Goal: Find specific page/section: Find specific page/section

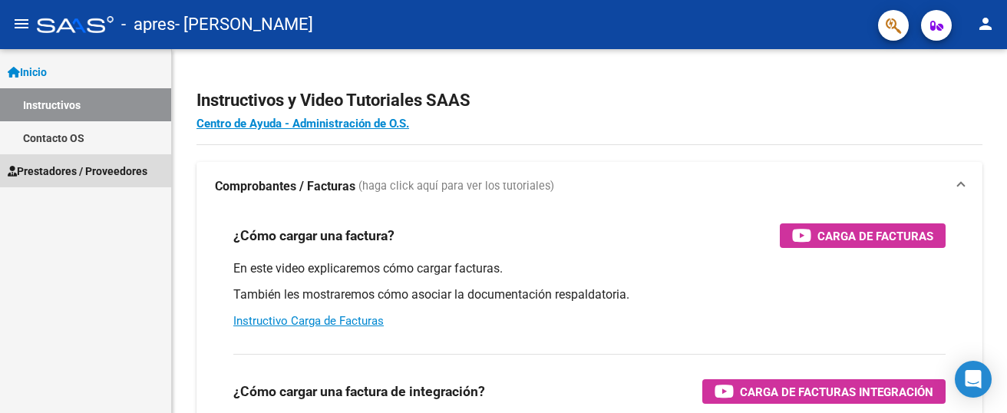
click at [61, 170] on span "Prestadores / Proveedores" at bounding box center [78, 171] width 140 height 17
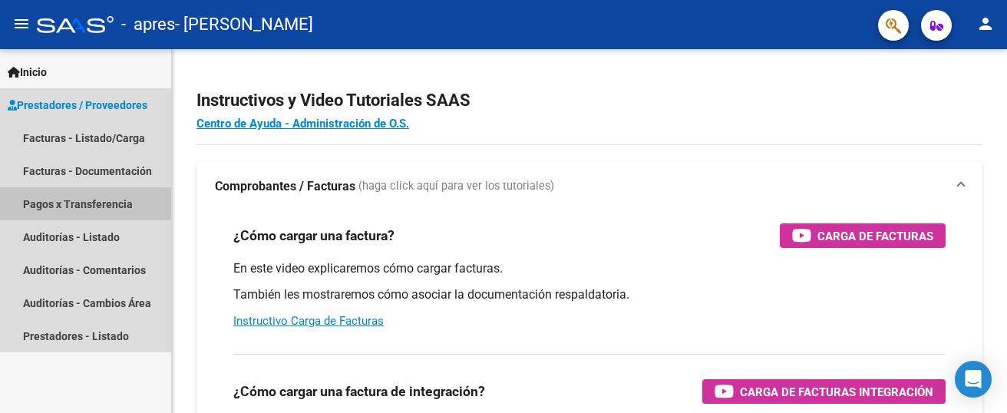
click at [87, 208] on link "Pagos x Transferencia" at bounding box center [85, 203] width 171 height 33
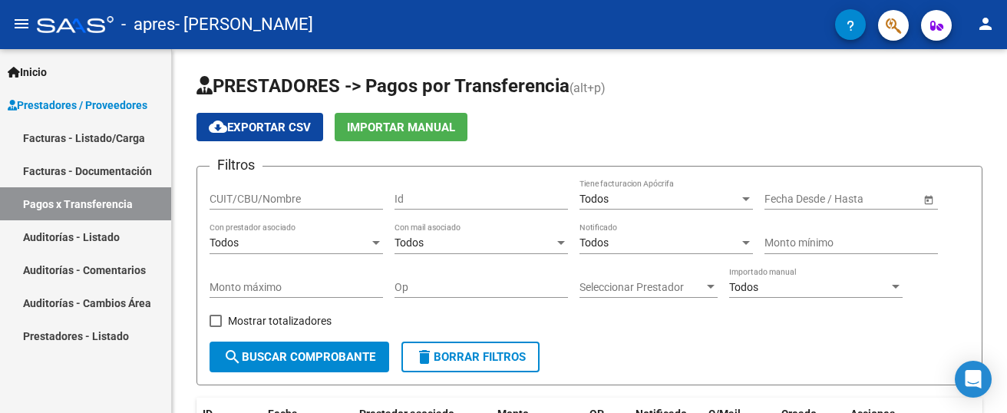
click at [71, 173] on link "Facturas - Documentación" at bounding box center [85, 170] width 171 height 33
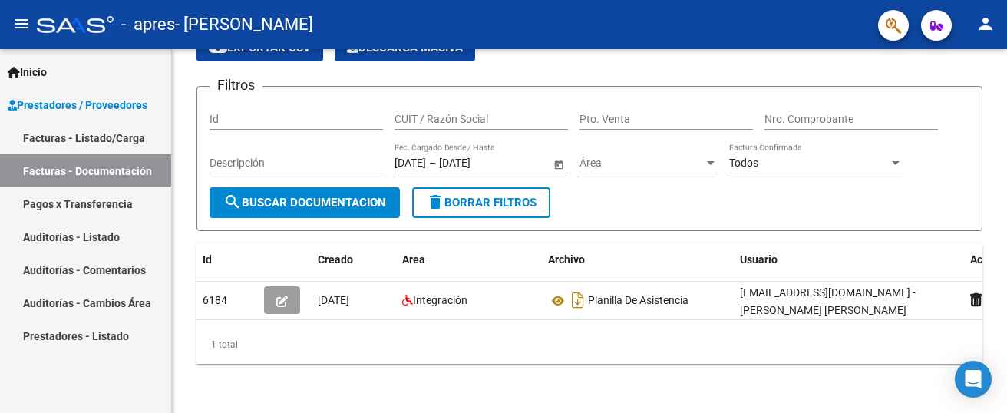
click at [102, 140] on link "Facturas - Listado/Carga" at bounding box center [85, 137] width 171 height 33
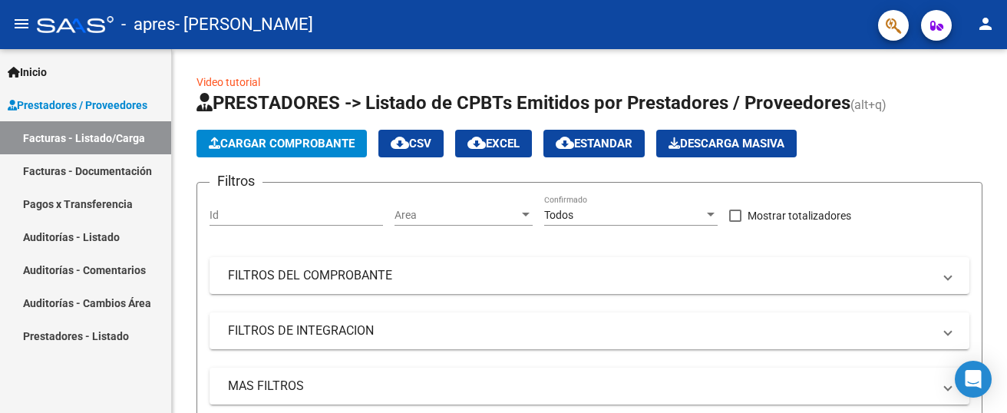
scroll to position [3, 0]
